Goal: Transaction & Acquisition: Purchase product/service

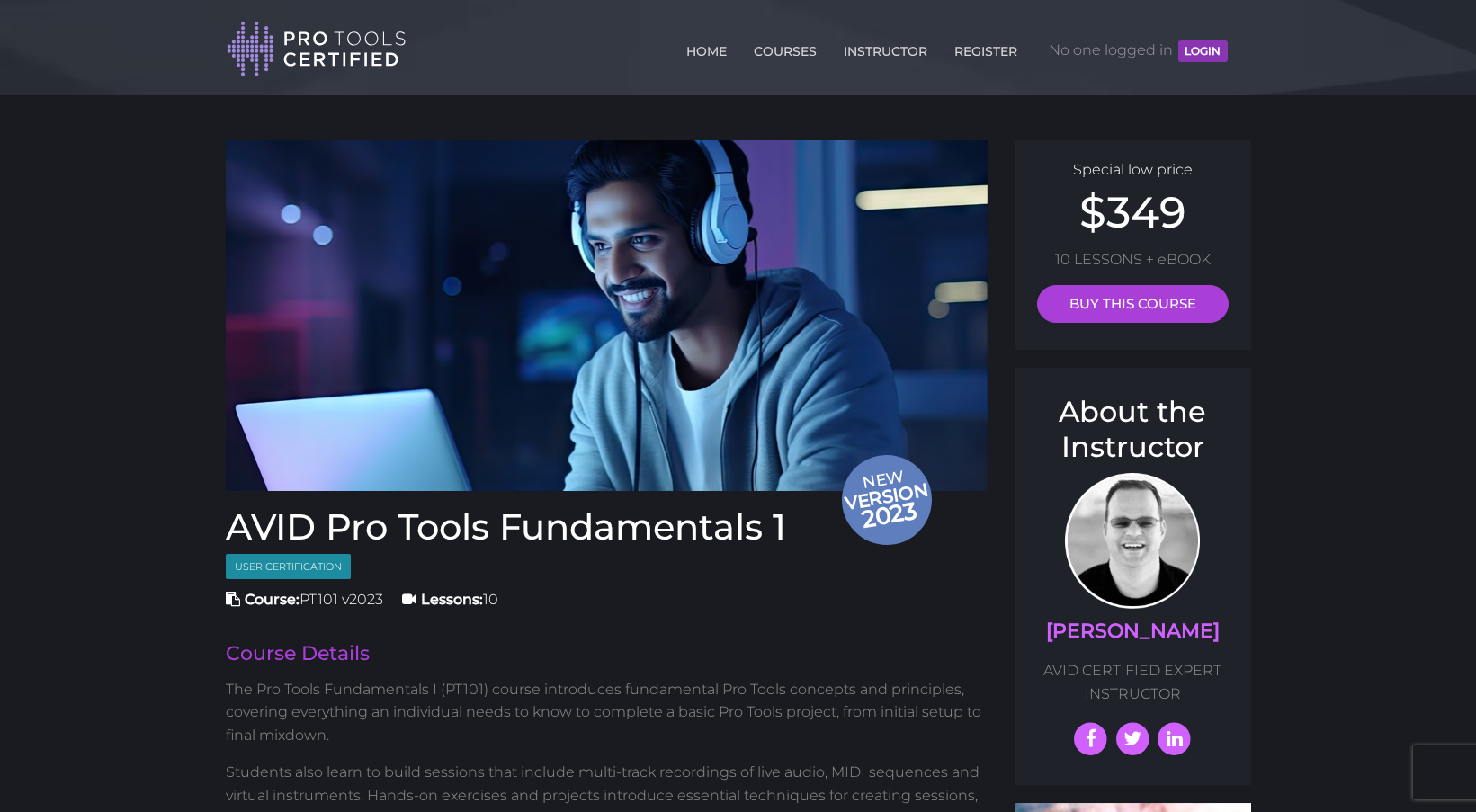
click at [1210, 43] on button "LOGIN" at bounding box center [1201, 51] width 48 height 22
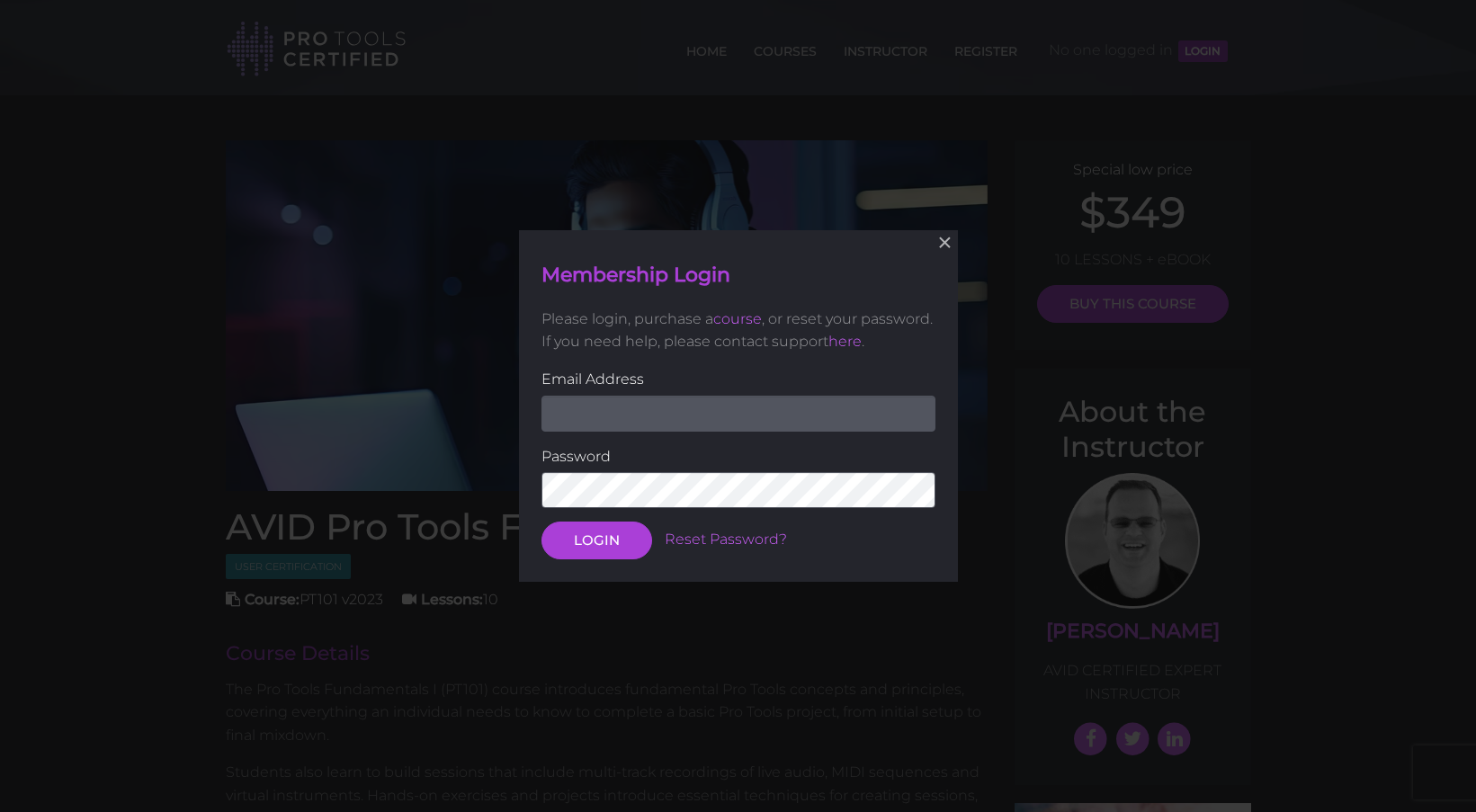
click at [1367, 191] on div "× Membership Login Please login, purchase a course , or reset your password. If…" at bounding box center [738, 406] width 1476 height 812
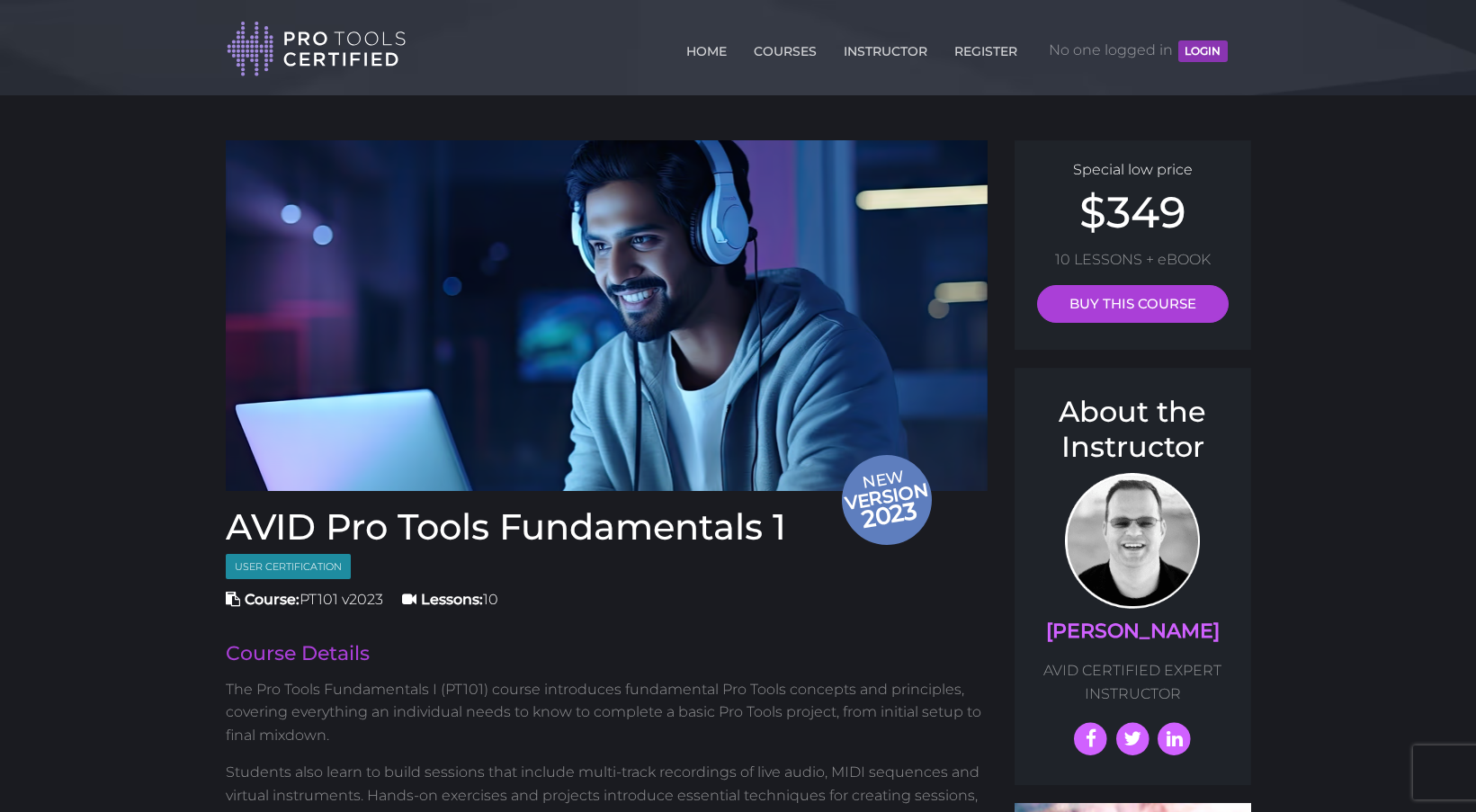
click at [1200, 49] on button "LOGIN" at bounding box center [1201, 51] width 48 height 22
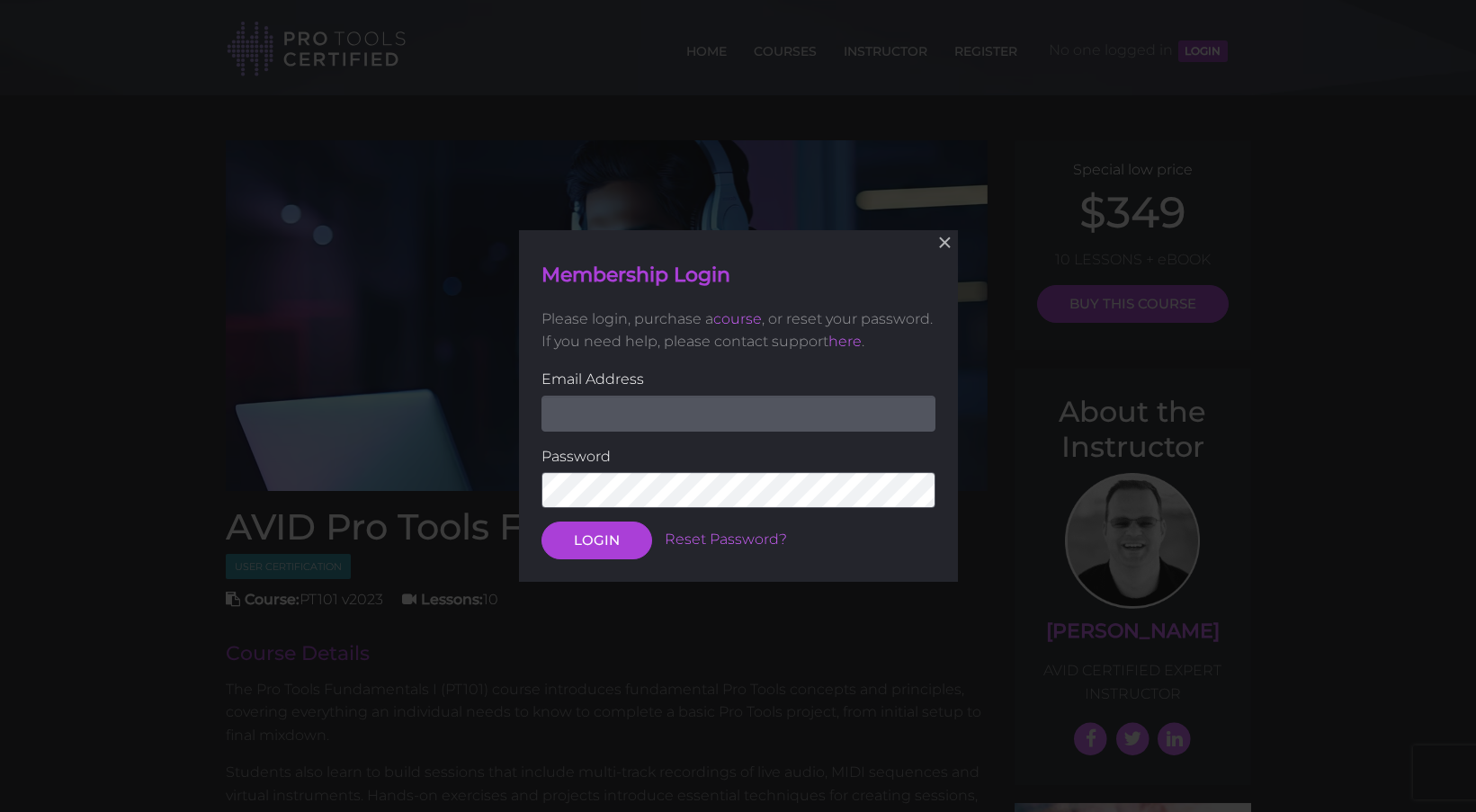
click at [633, 422] on input "email" at bounding box center [738, 413] width 394 height 36
type input "[EMAIL_ADDRESS][DOMAIN_NAME]"
click at [596, 538] on button "LOGIN" at bounding box center [597, 540] width 111 height 38
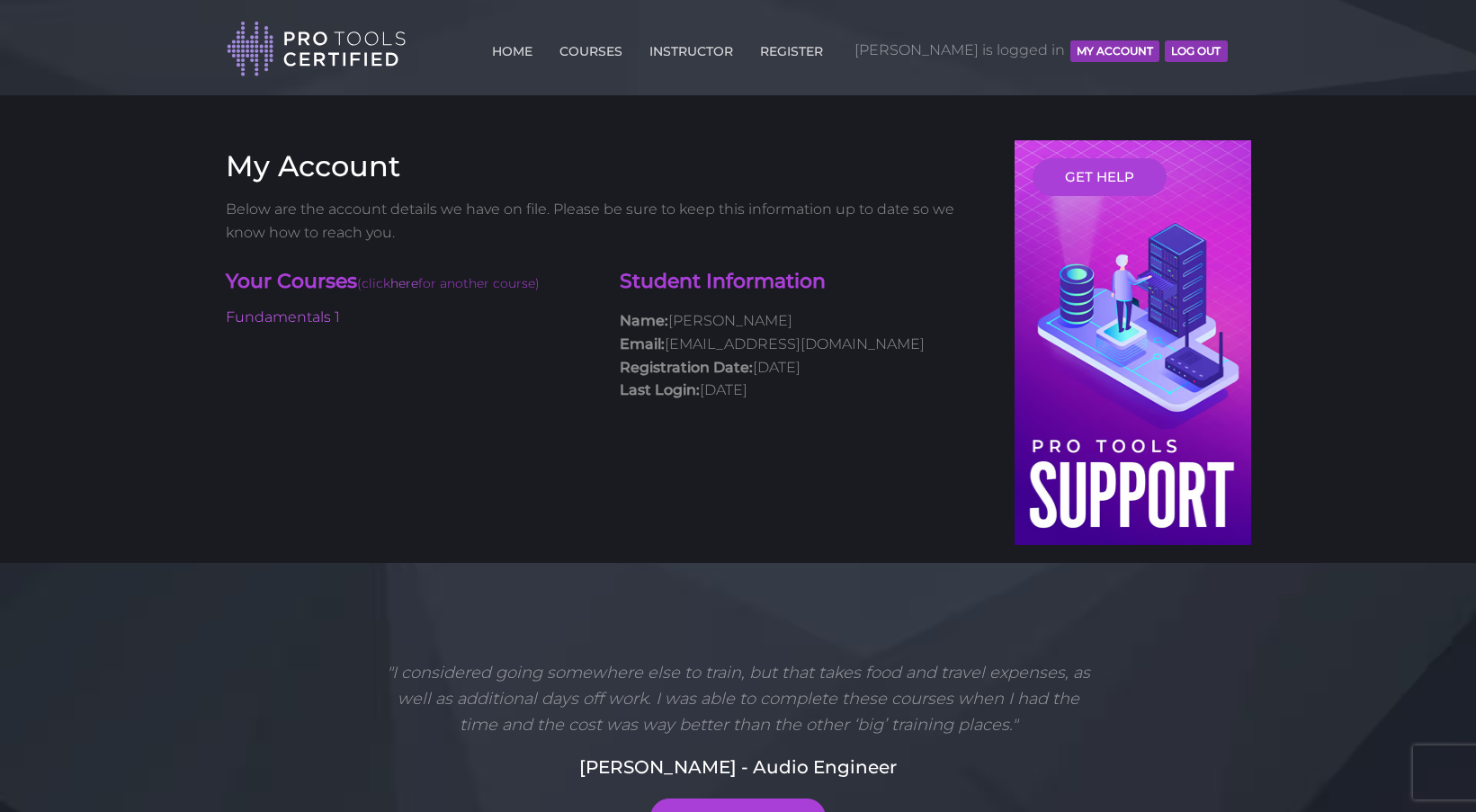
click at [388, 287] on span "(click here for another course)" at bounding box center [448, 284] width 183 height 16
click at [325, 281] on h4 "Your Courses (click here for another course)" at bounding box center [409, 283] width 368 height 30
click at [626, 55] on link "COURSES" at bounding box center [591, 47] width 72 height 29
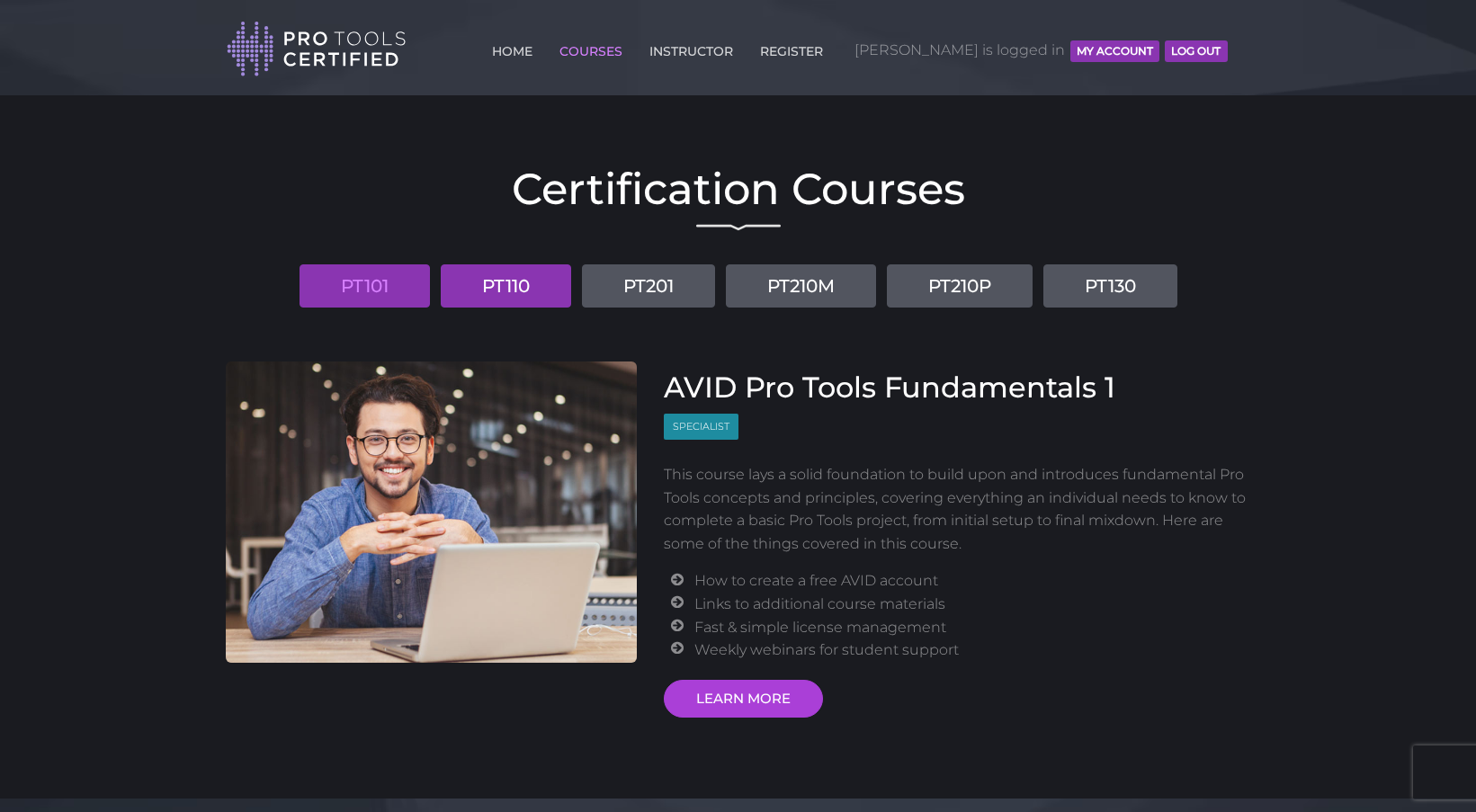
click at [499, 298] on link "PT110" at bounding box center [506, 286] width 130 height 43
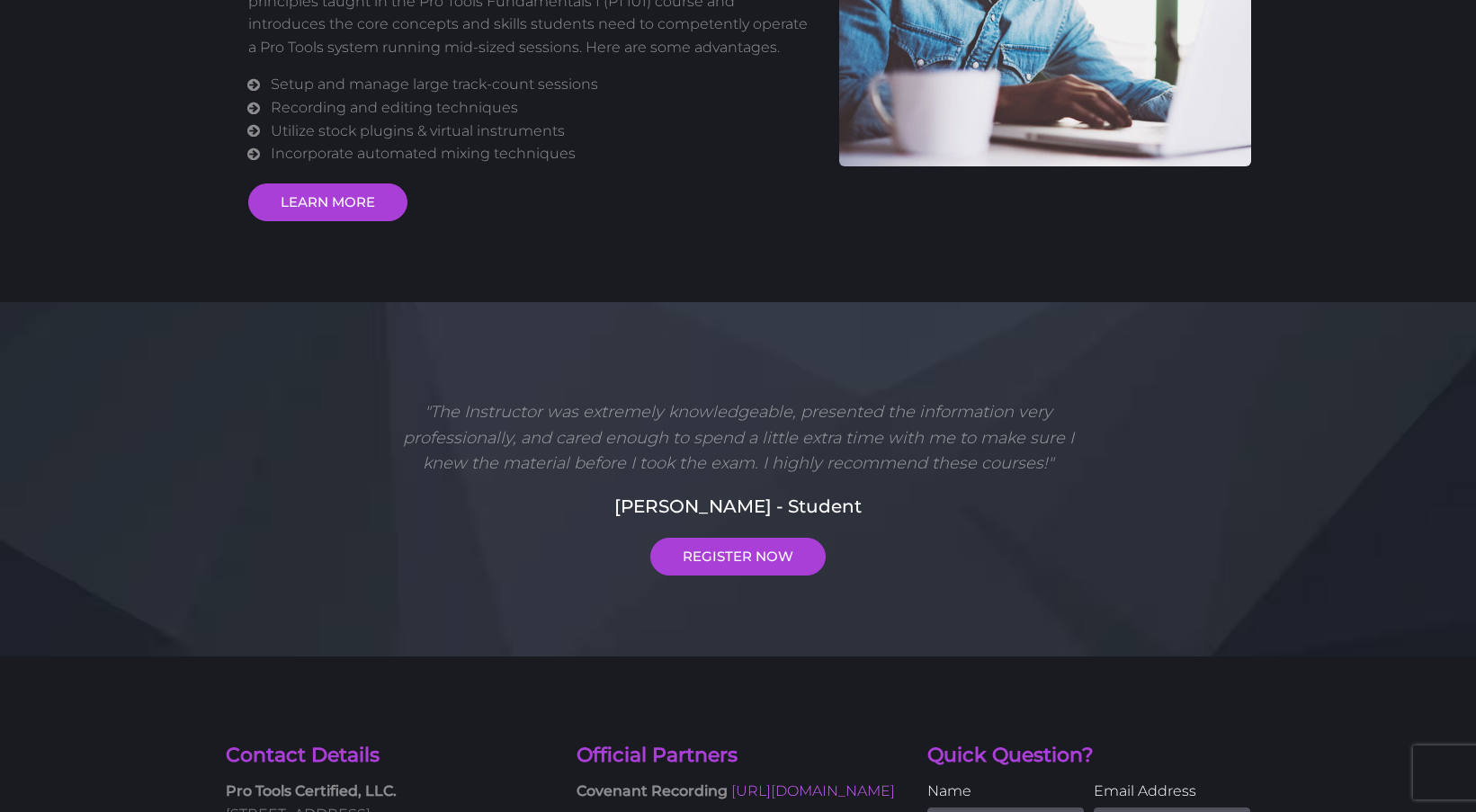
scroll to position [514, 0]
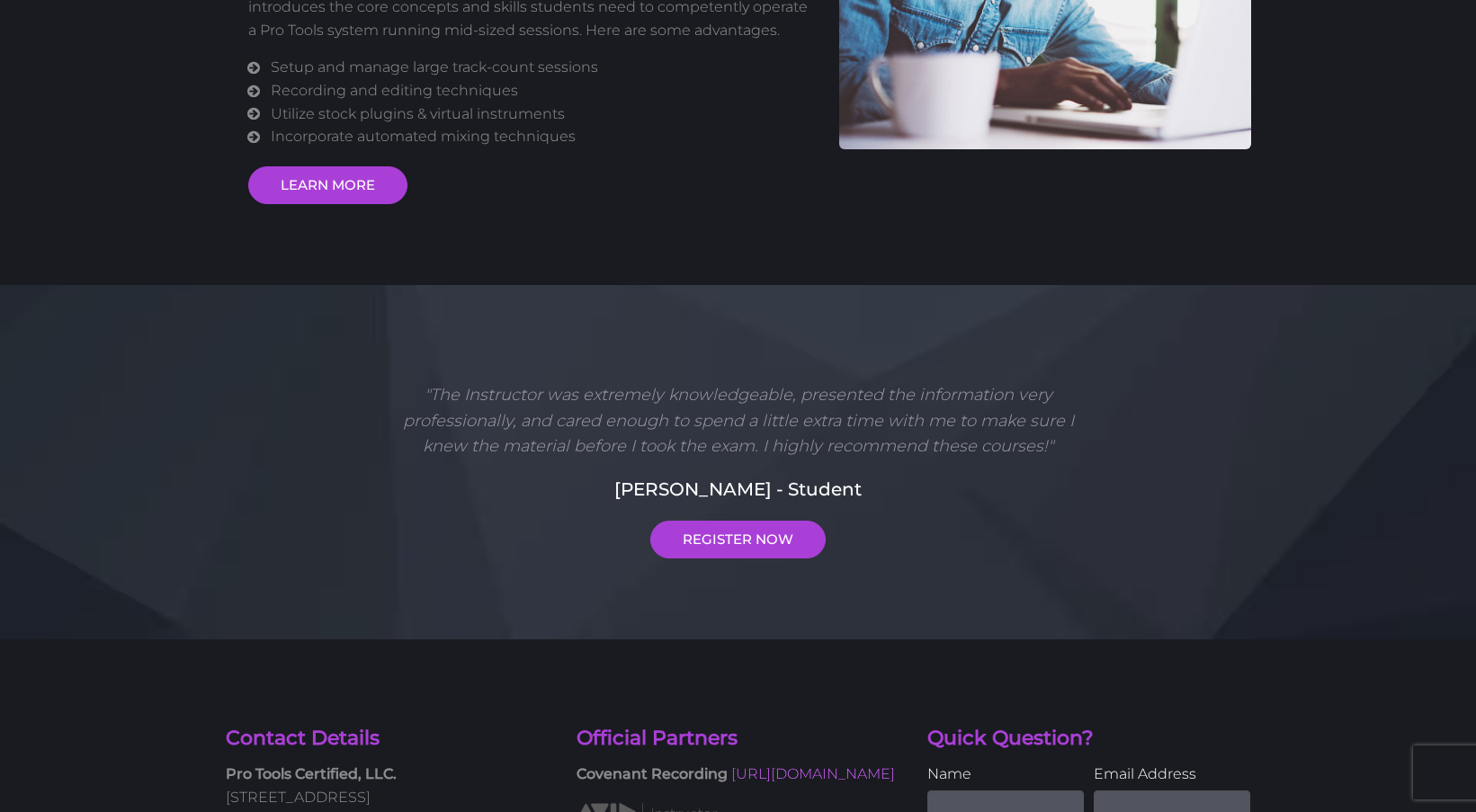
drag, startPoint x: 736, startPoint y: 528, endPoint x: 1041, endPoint y: 571, distance: 308.0
click at [736, 528] on link "REGISTER NOW" at bounding box center [737, 539] width 175 height 38
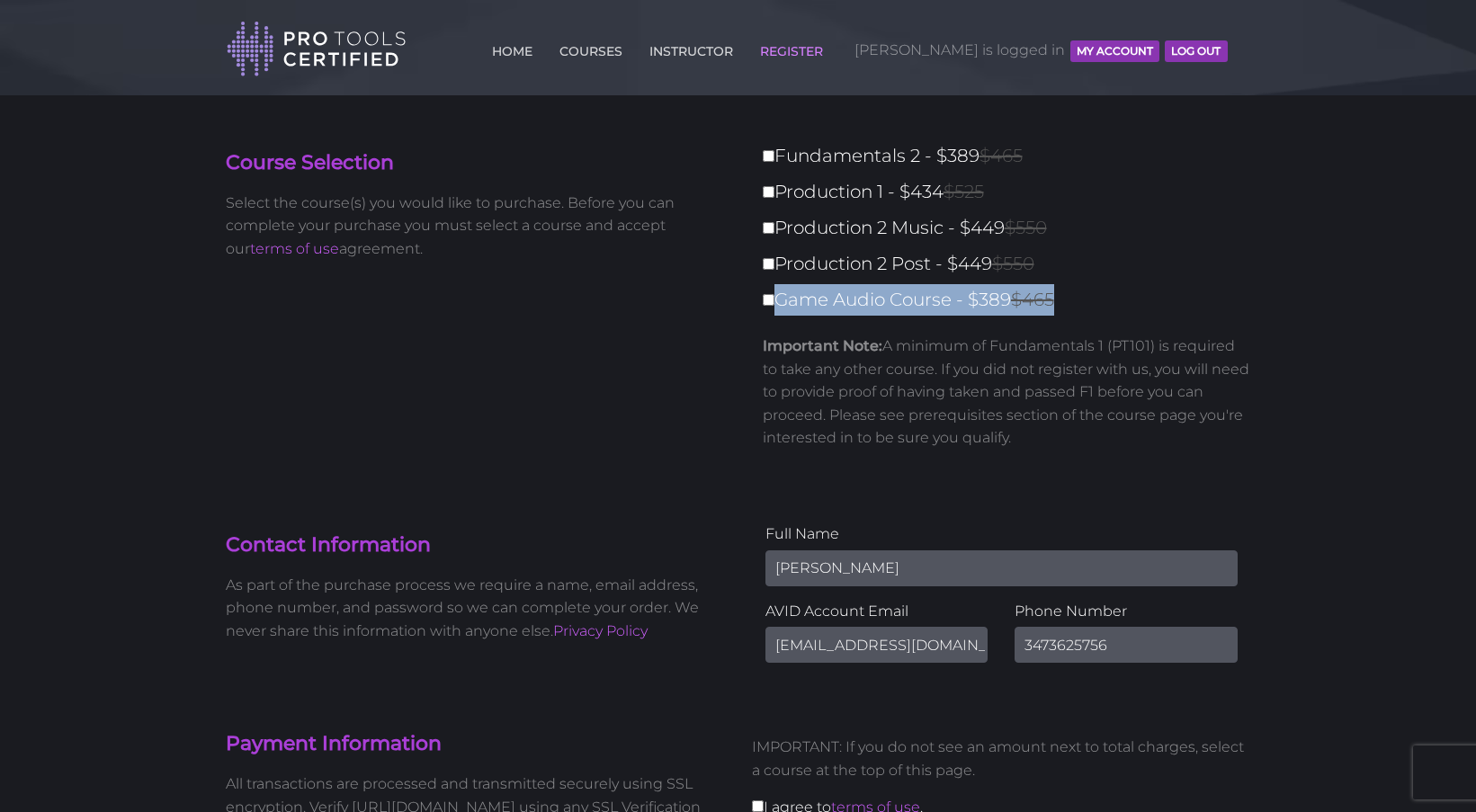
drag, startPoint x: 1062, startPoint y: 305, endPoint x: 776, endPoint y: 311, distance: 286.1
click at [776, 309] on label "Game Audio Course - $389 $465" at bounding box center [1012, 300] width 499 height 32
click at [775, 305] on input "Game Audio Course - $389 $465" at bounding box center [769, 300] width 12 height 12
checkbox input "true"
type input "389"
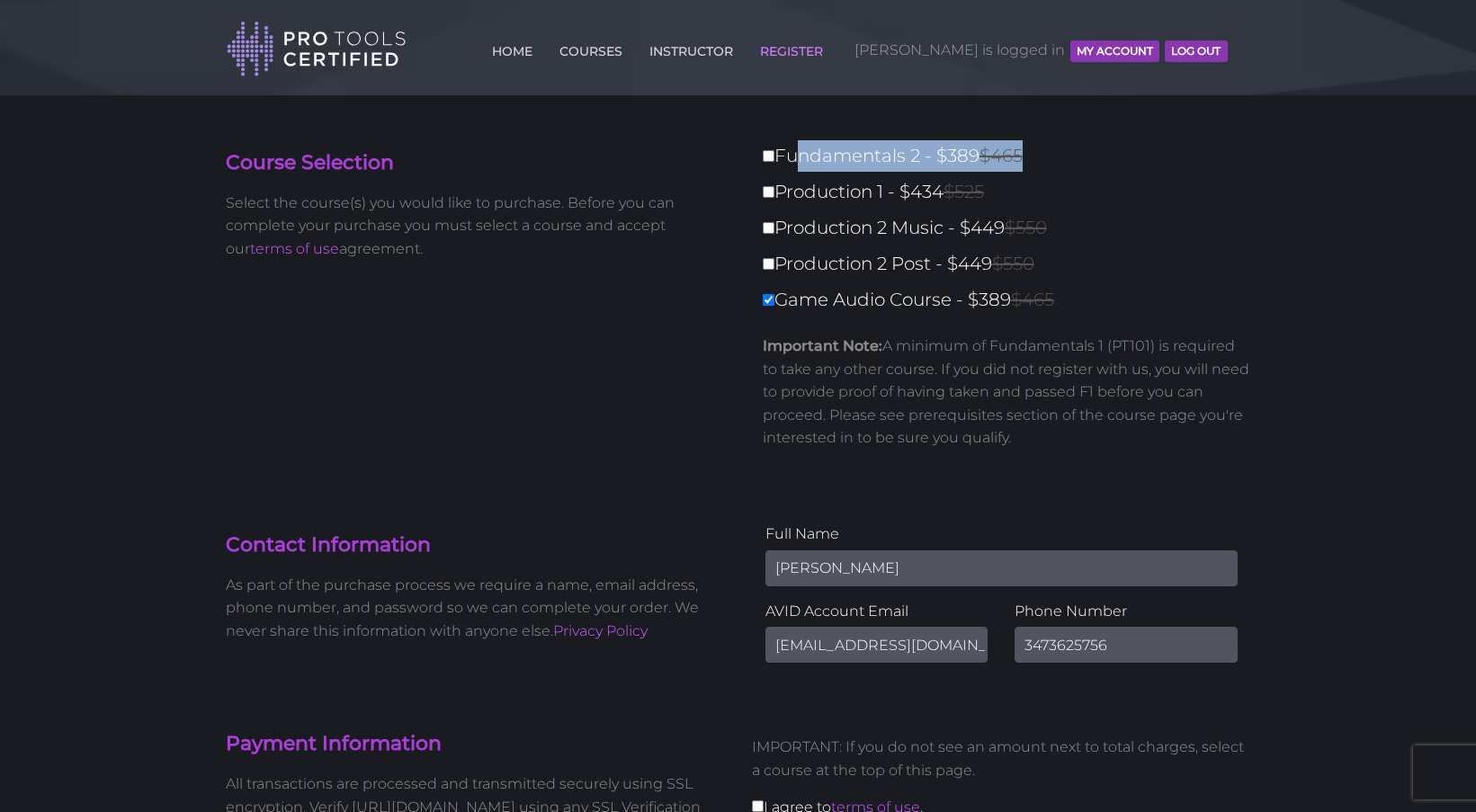
drag, startPoint x: 1032, startPoint y: 152, endPoint x: 797, endPoint y: 165, distance: 235.4
click at [786, 157] on label "Fundamentals 2 - $389 $465" at bounding box center [1012, 156] width 499 height 32
click at [775, 157] on input "Fundamentals 2 - $389 $465" at bounding box center [769, 156] width 12 height 12
checkbox input "true"
type input "778"
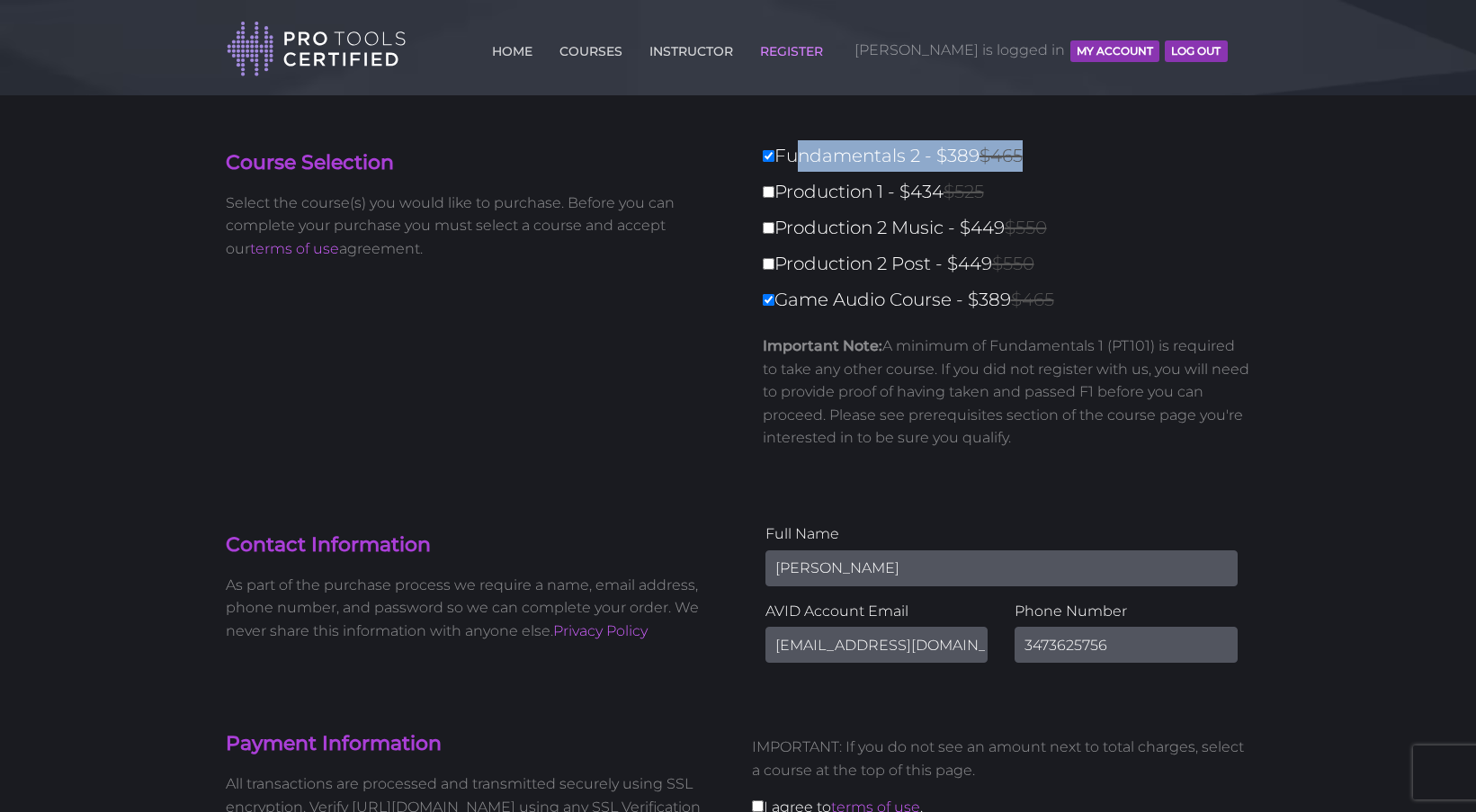
drag, startPoint x: 1044, startPoint y: 157, endPoint x: 1060, endPoint y: 168, distance: 19.4
click at [1044, 157] on label "Fundamentals 2 - $389 $465" at bounding box center [1012, 156] width 499 height 32
click at [775, 157] on input "Fundamentals 2 - $389 $465" at bounding box center [769, 156] width 12 height 12
checkbox input "false"
type input "389"
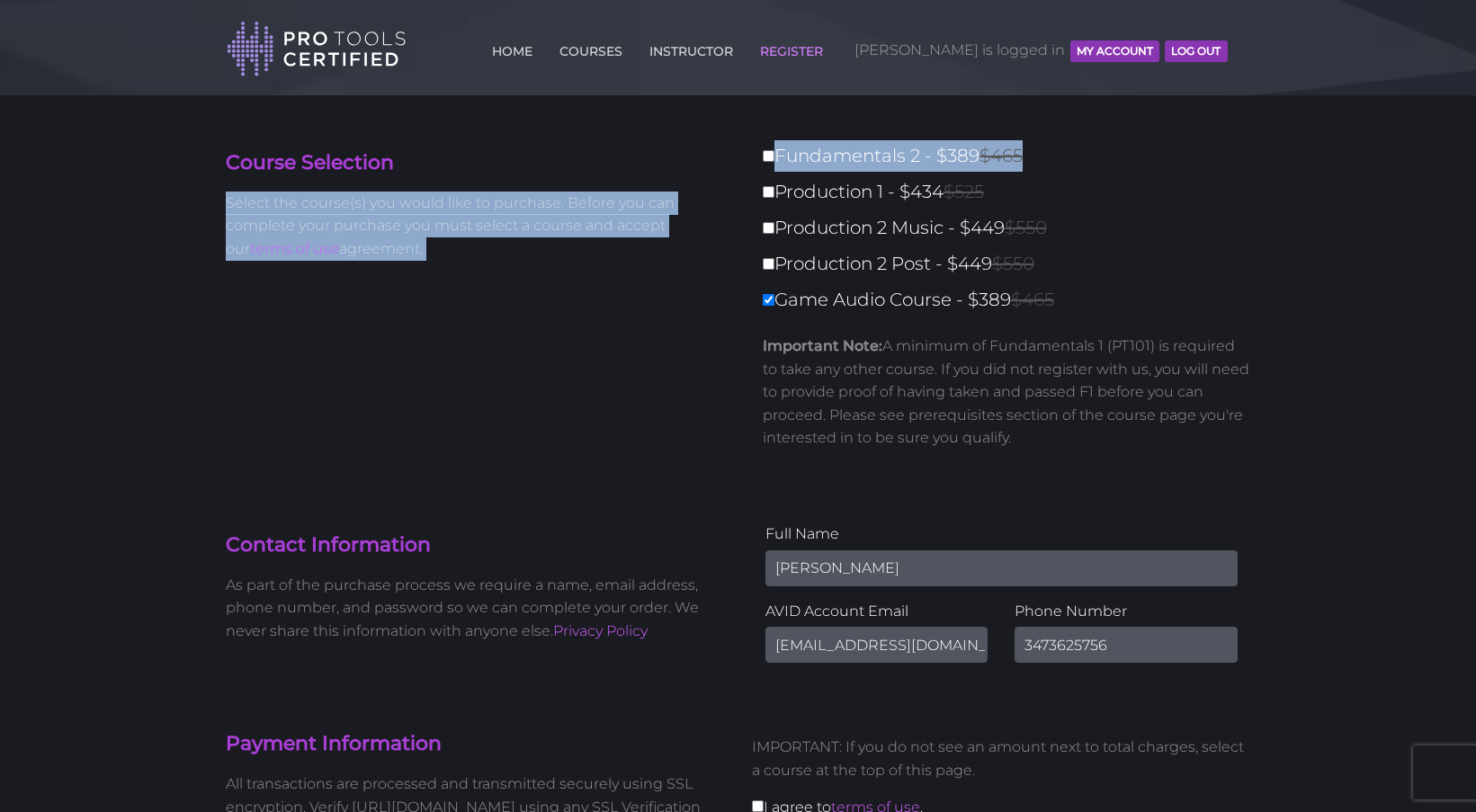
drag, startPoint x: 1038, startPoint y: 150, endPoint x: 718, endPoint y: 143, distance: 320.1
click at [733, 163] on div "Course Selection Select the course(s) you would like to purchase. Before you ca…" at bounding box center [738, 308] width 1052 height 337
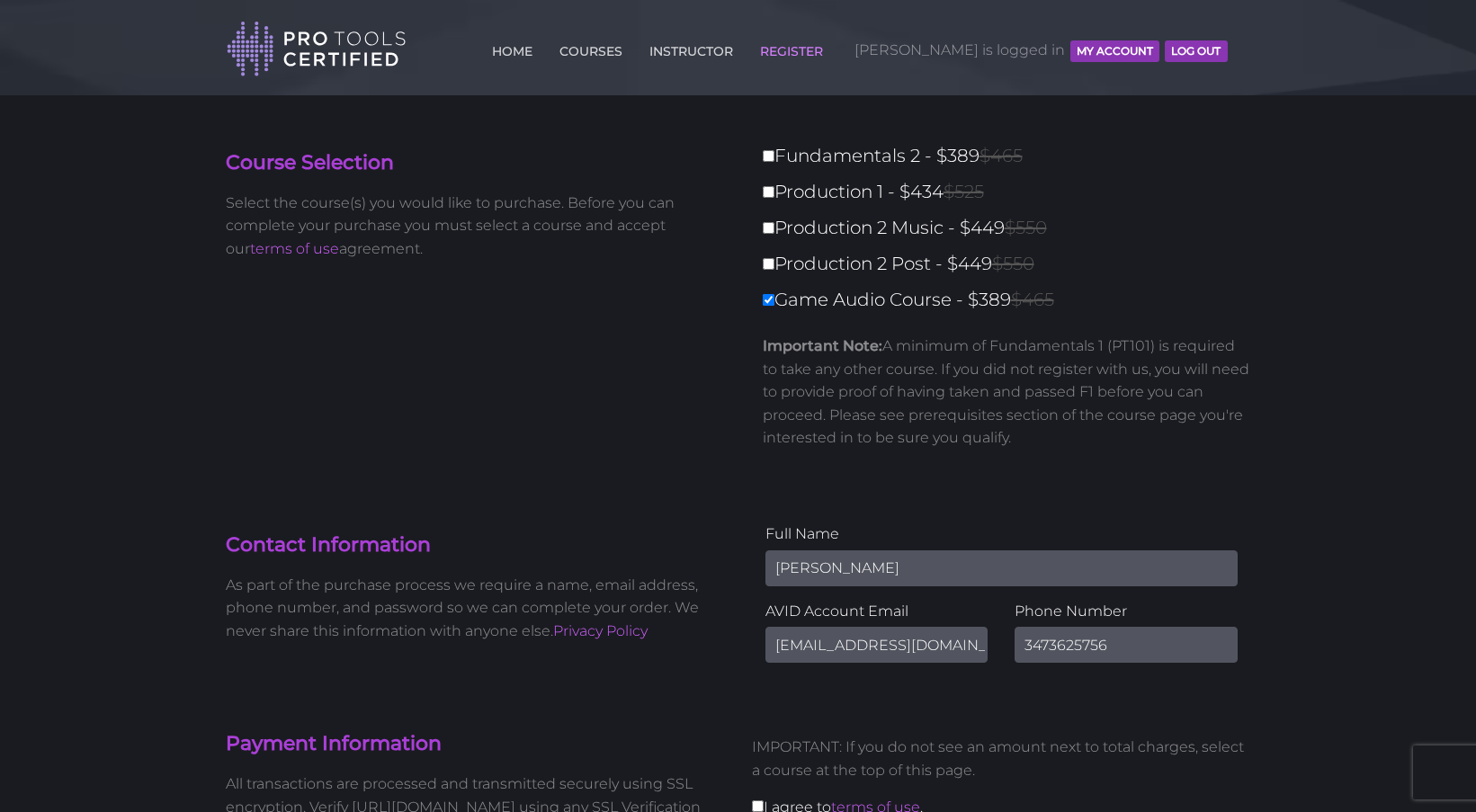
click at [708, 137] on section "Course Selection Select the course(s) you would like to purchase. Before you ca…" at bounding box center [738, 285] width 1052 height 382
drag, startPoint x: 1039, startPoint y: 153, endPoint x: 803, endPoint y: 163, distance: 236.2
click at [779, 145] on label "Fundamentals 2 - $389 $465" at bounding box center [1012, 156] width 499 height 32
click at [775, 150] on input "Fundamentals 2 - $389 $465" at bounding box center [769, 156] width 12 height 12
checkbox input "true"
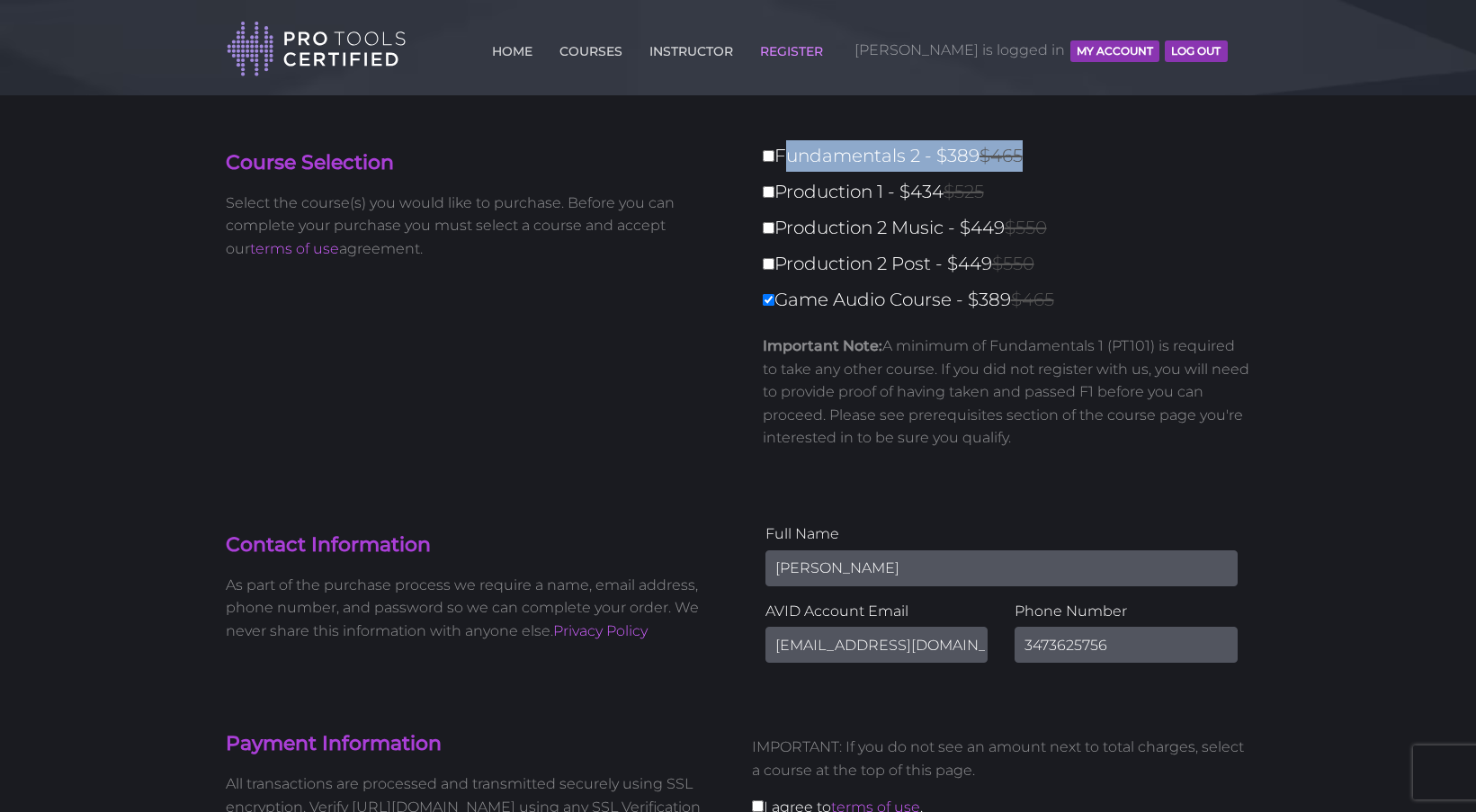
type input "778"
click at [399, 356] on div "Course Selection Select the course(s) you would like to purchase. Before you ca…" at bounding box center [738, 308] width 1052 height 337
click at [766, 304] on input "Game Audio Course - $389 $465" at bounding box center [769, 300] width 12 height 12
checkbox input "false"
type input "389"
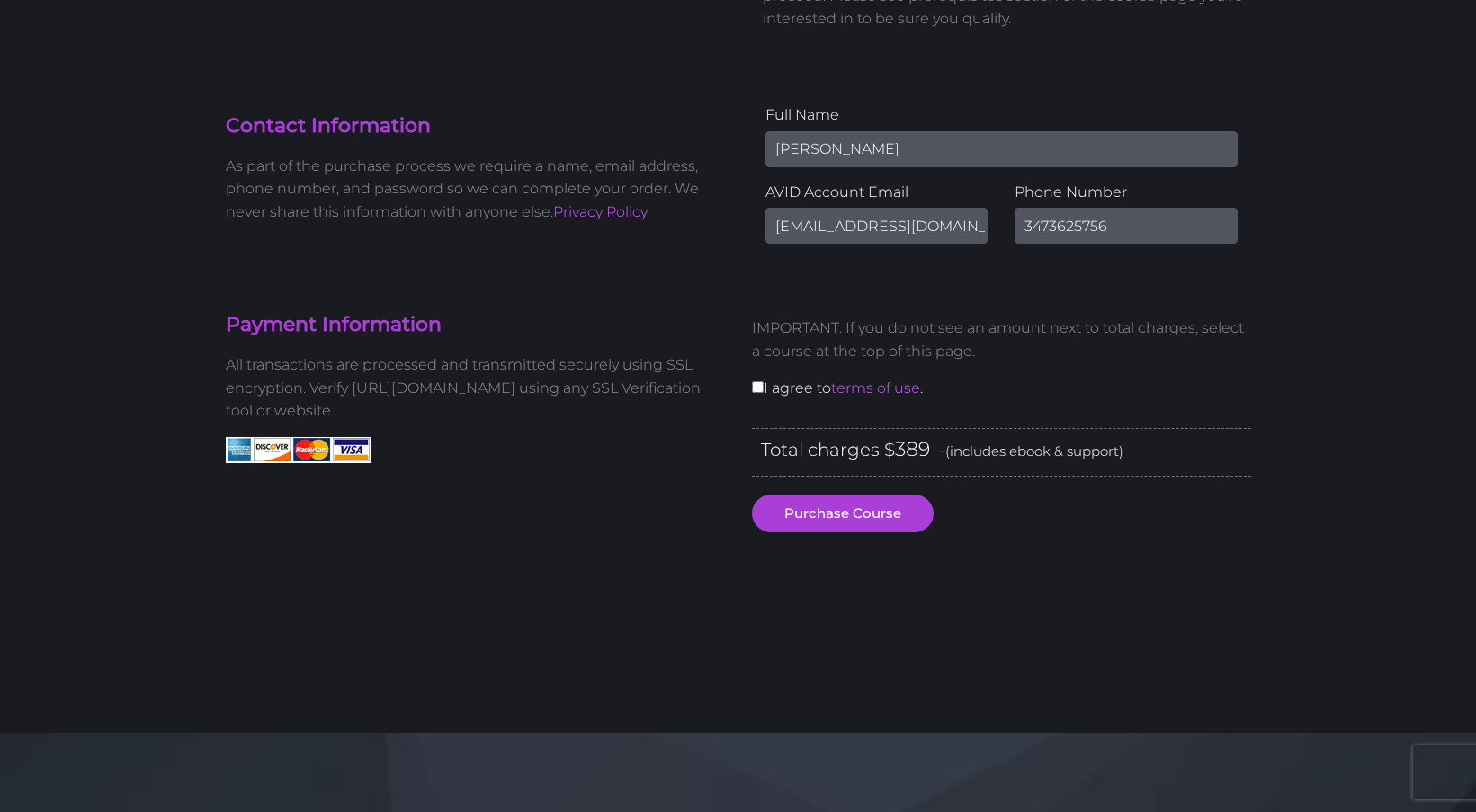
scroll to position [425, 0]
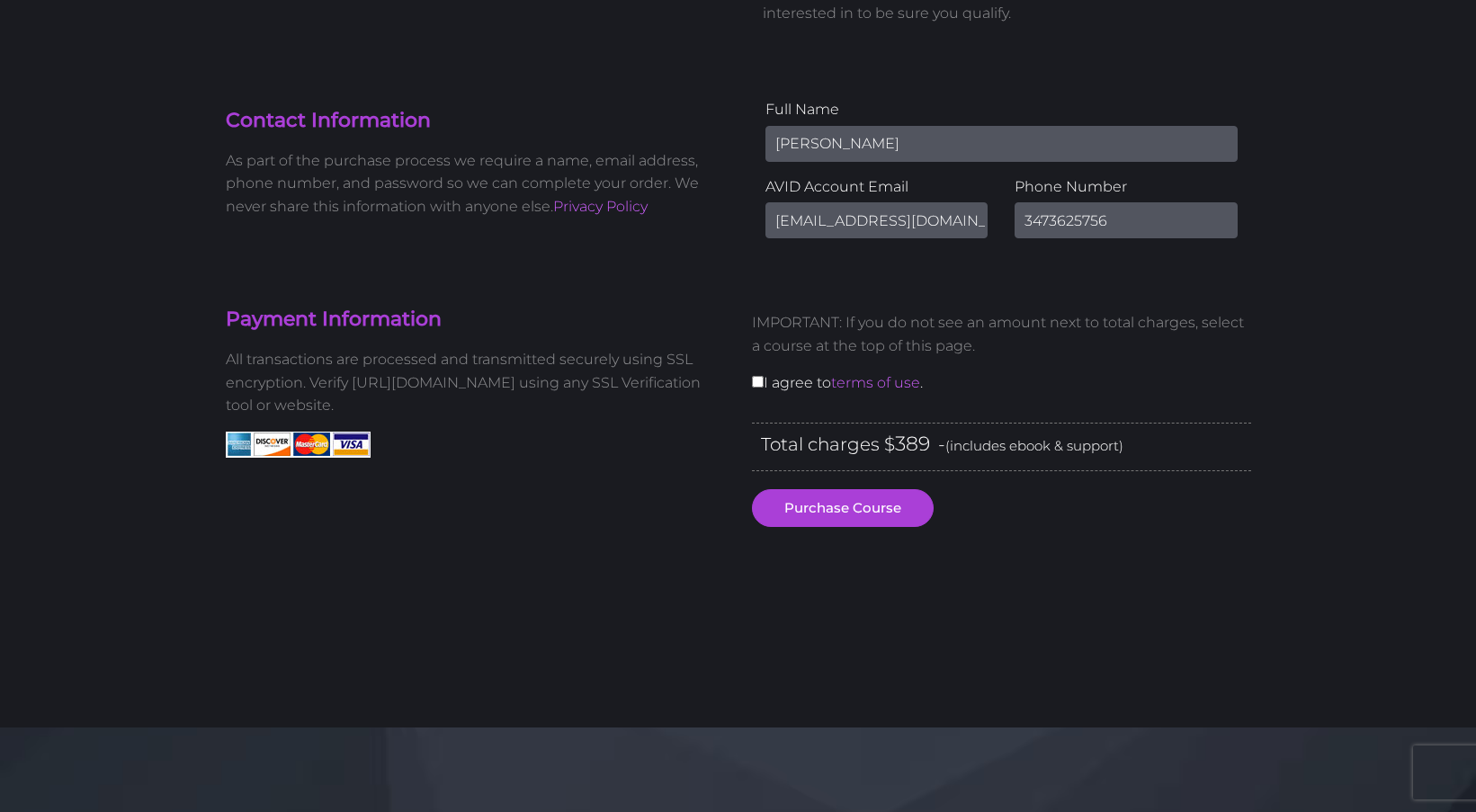
click at [752, 384] on input "checkbox" at bounding box center [758, 381] width 12 height 12
checkbox input "true"
drag, startPoint x: 889, startPoint y: 502, endPoint x: 1049, endPoint y: 516, distance: 160.6
click at [889, 502] on button "Purchase Course" at bounding box center [843, 506] width 182 height 38
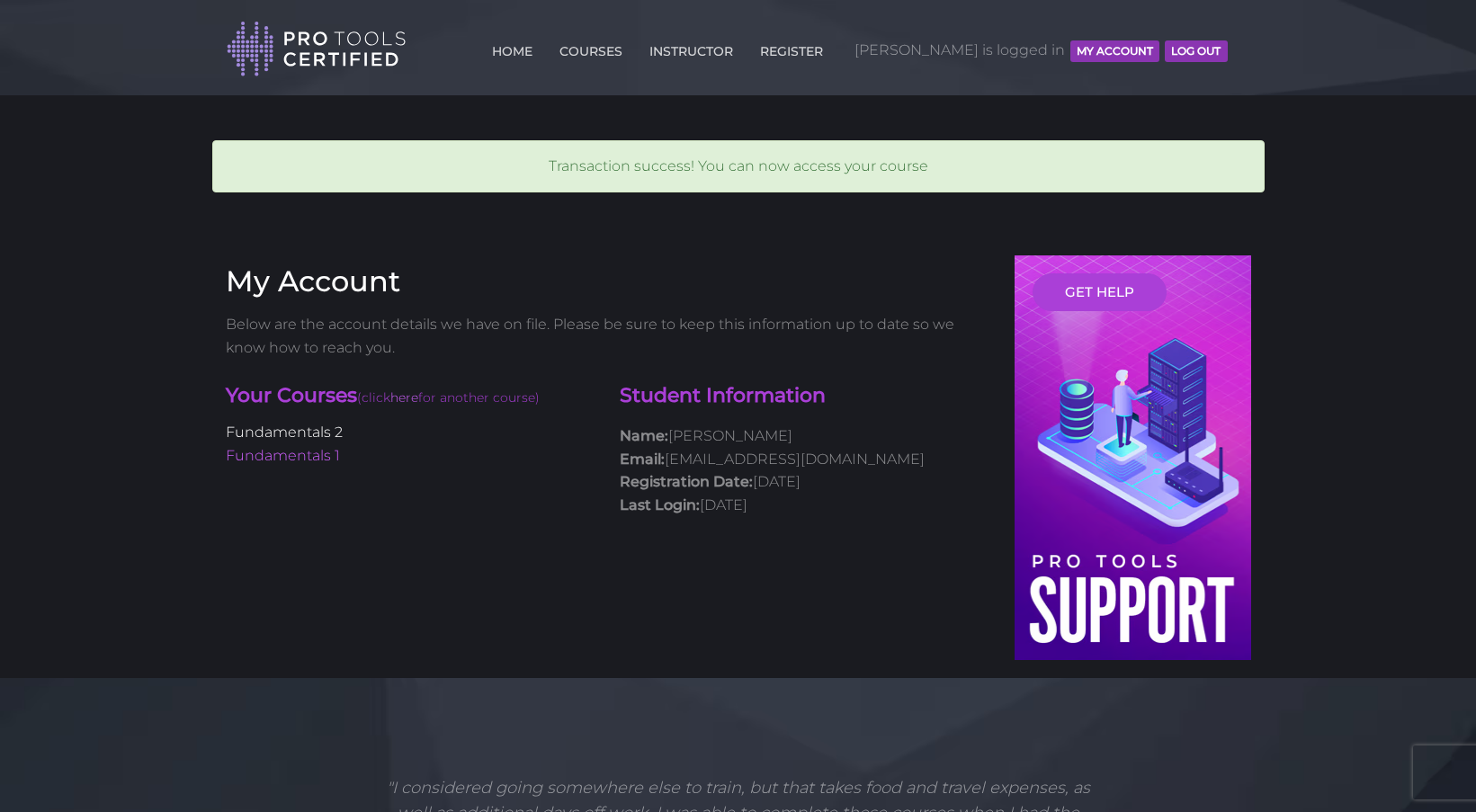
click at [304, 427] on link "Fundamentals 2" at bounding box center [284, 432] width 117 height 17
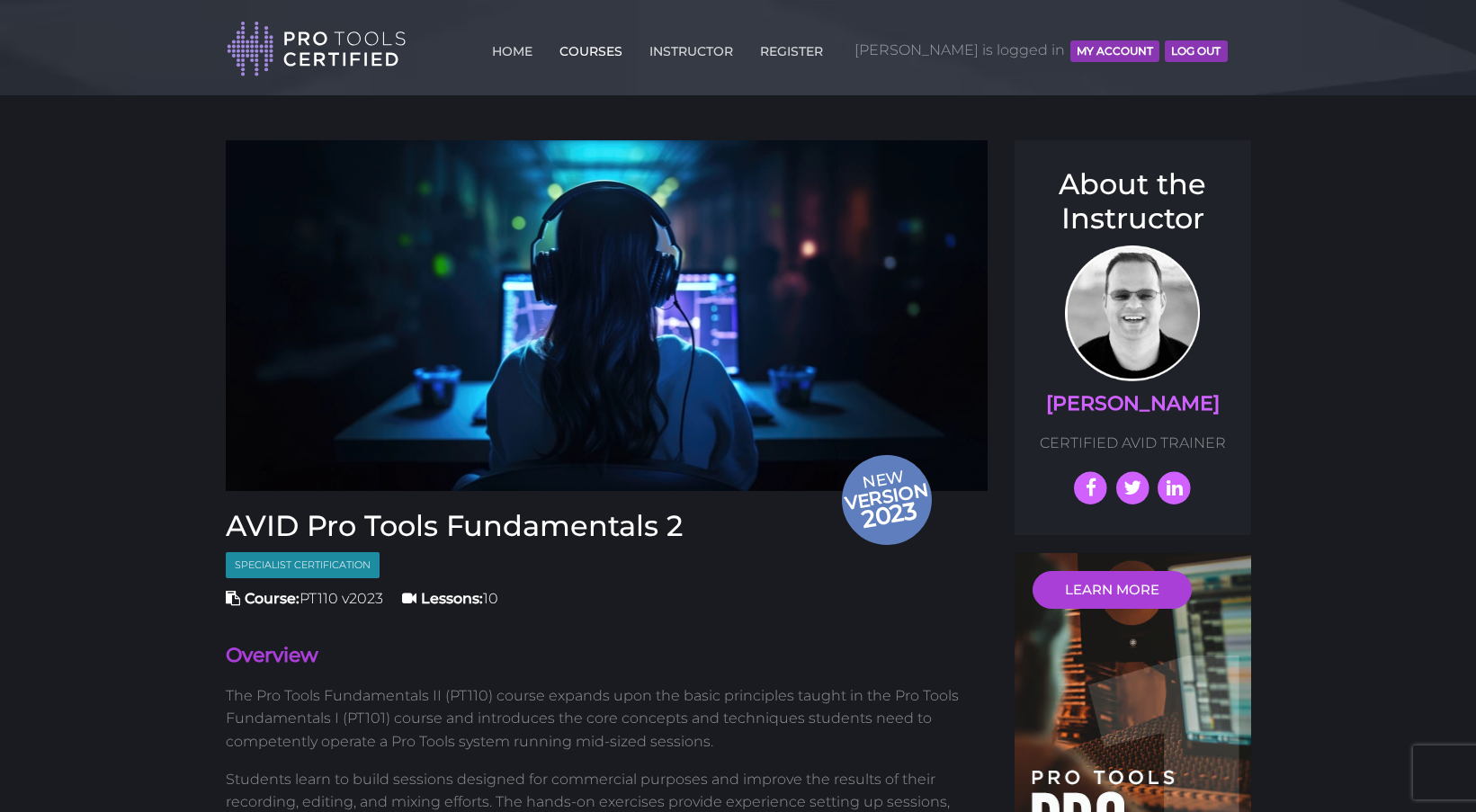
click at [626, 51] on link "COURSES" at bounding box center [591, 47] width 72 height 29
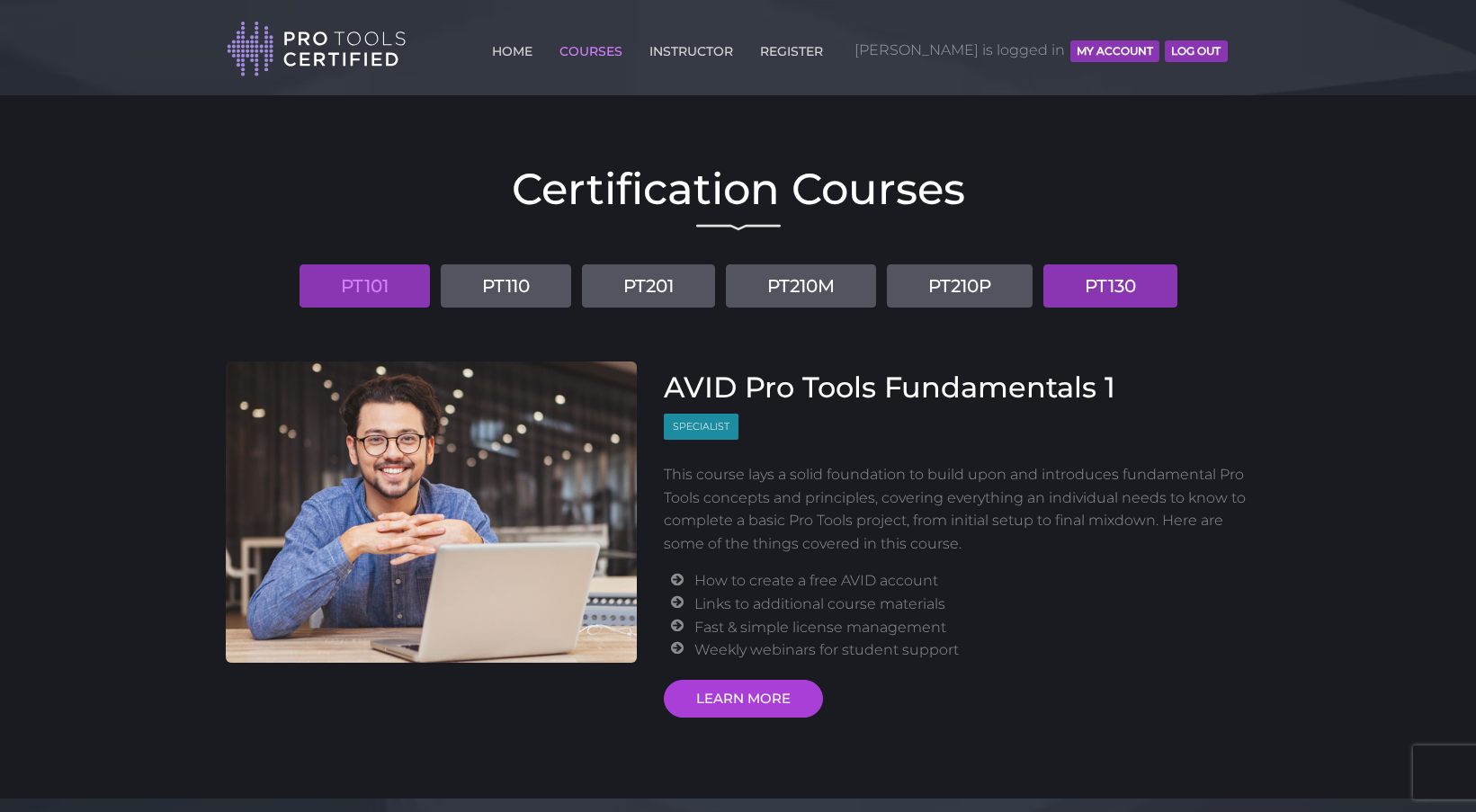
click at [1096, 303] on link "PT130" at bounding box center [1110, 286] width 134 height 43
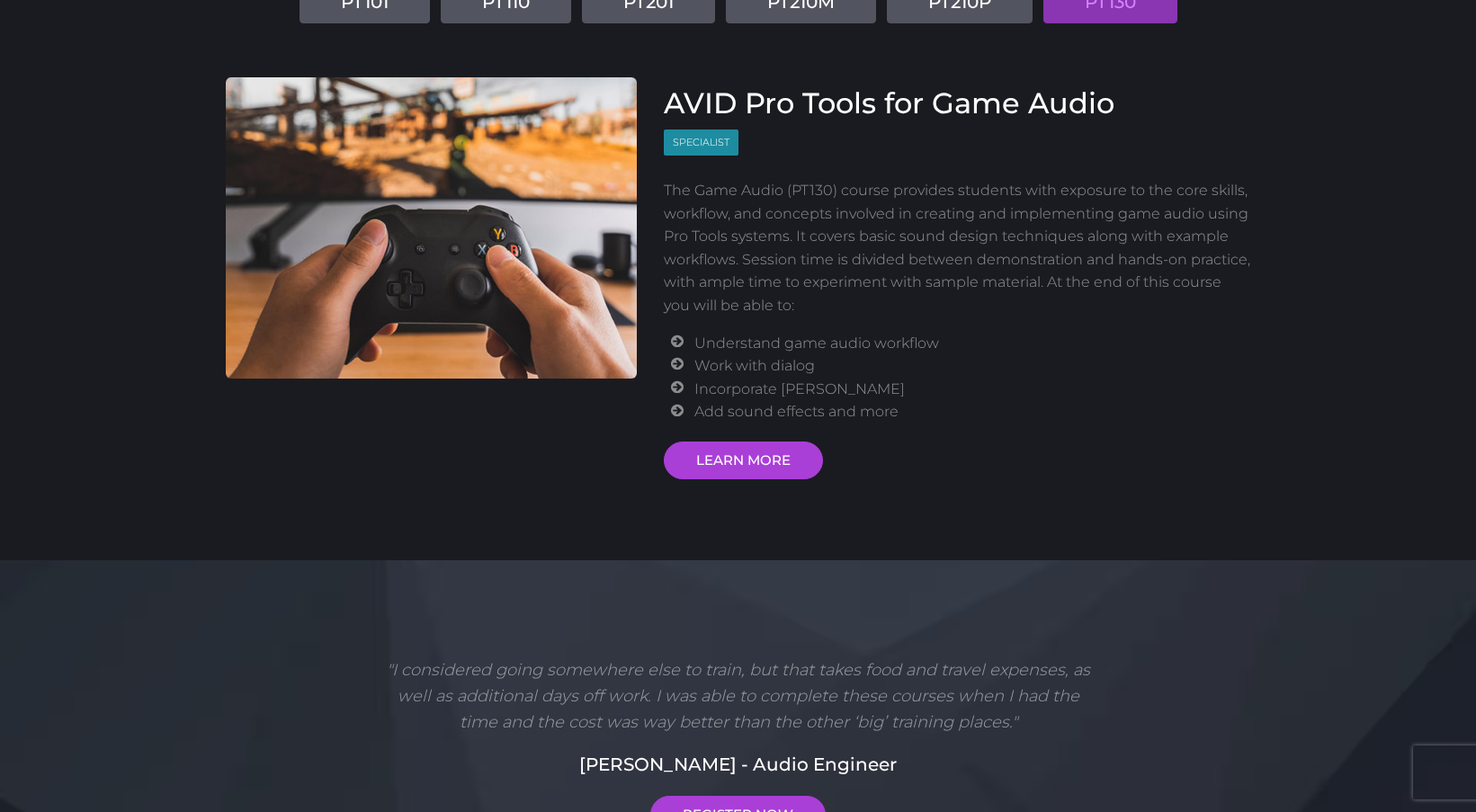
scroll to position [300, 0]
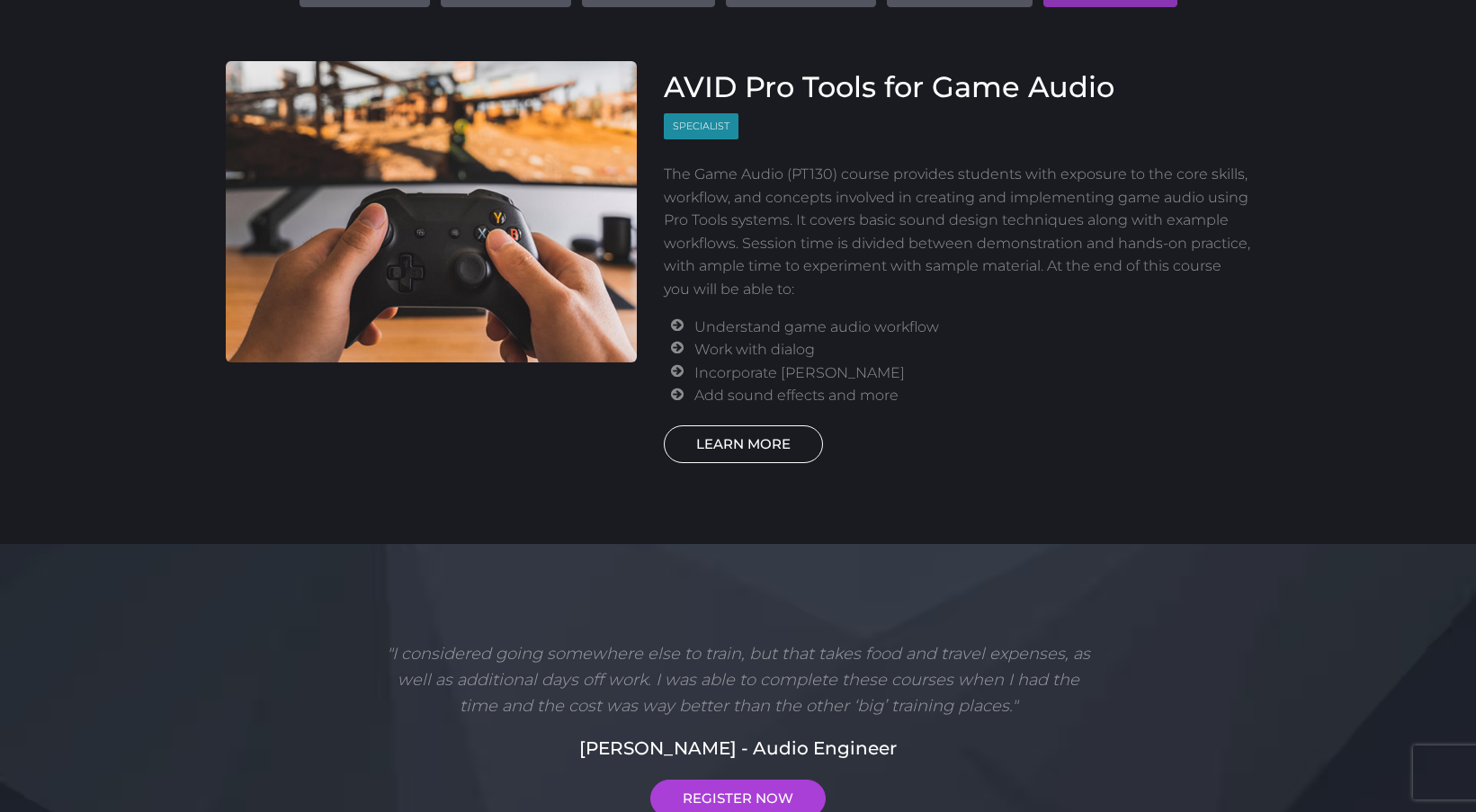
click at [765, 428] on link "LEARN MORE" at bounding box center [743, 444] width 159 height 38
